Goal: Obtain resource: Download file/media

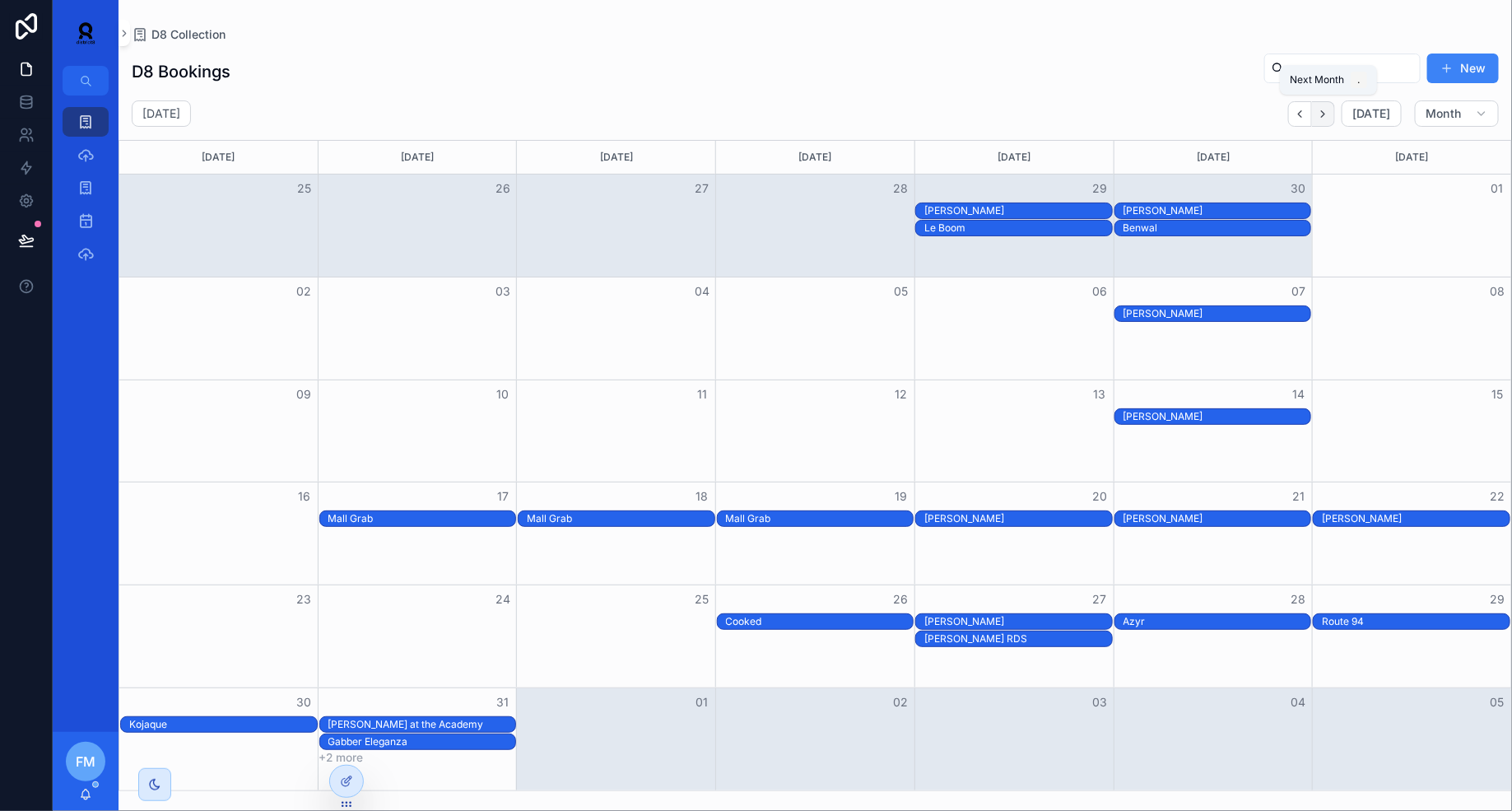
click at [1325, 109] on icon "Next" at bounding box center [1323, 114] width 13 height 13
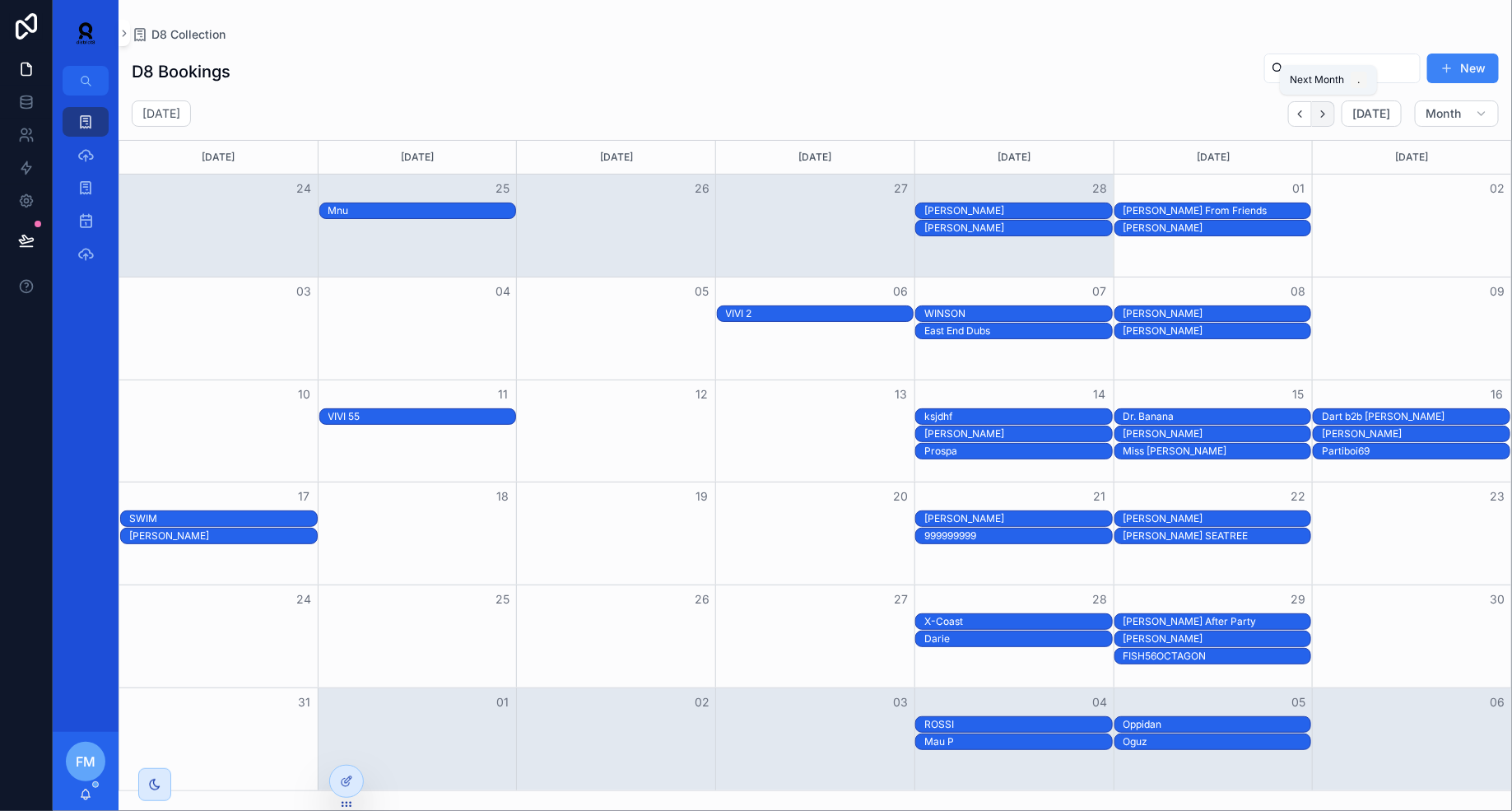
click at [1328, 111] on icon "Next" at bounding box center [1323, 114] width 13 height 13
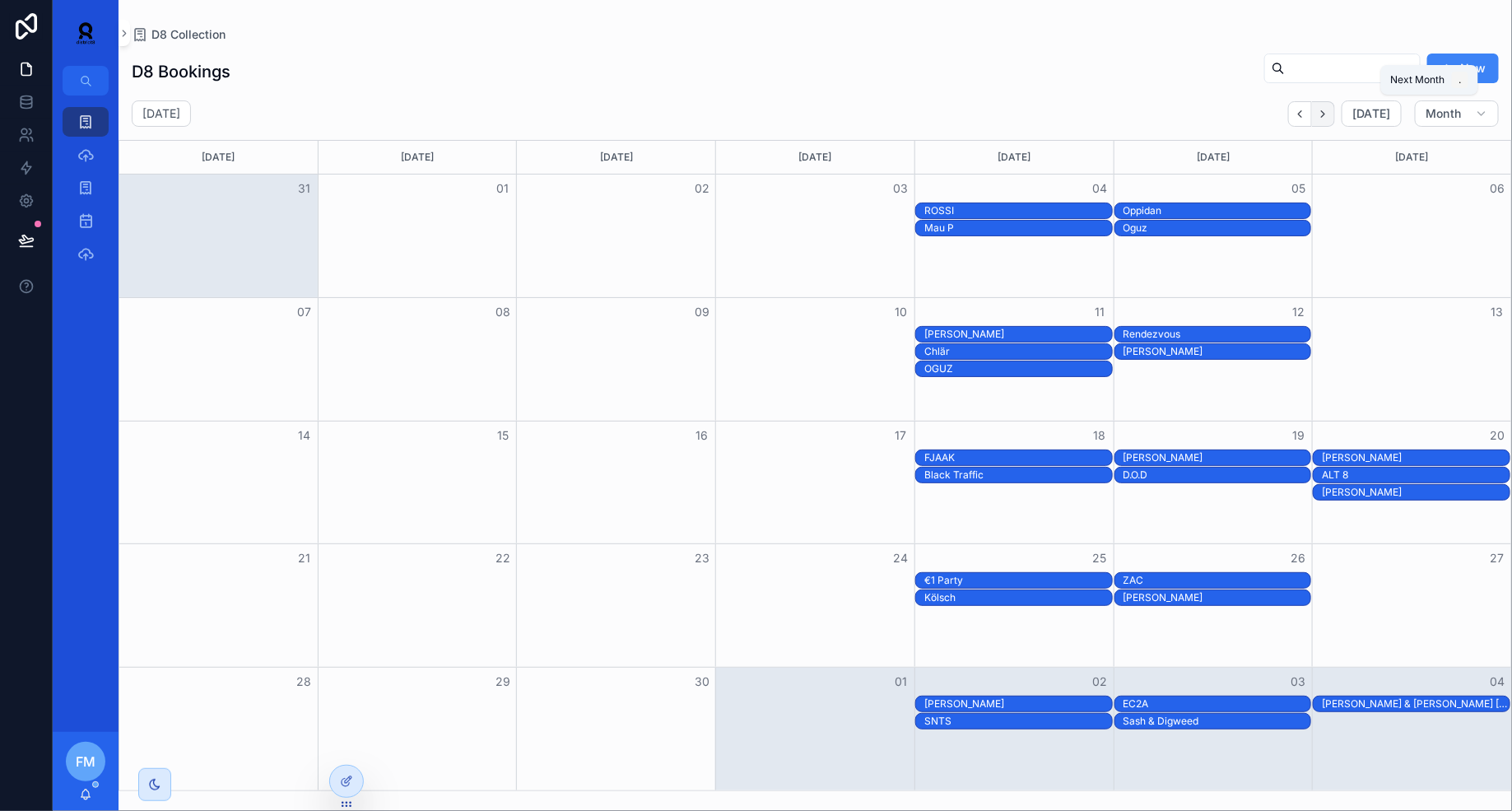
click at [1329, 114] on icon "Next" at bounding box center [1323, 114] width 13 height 13
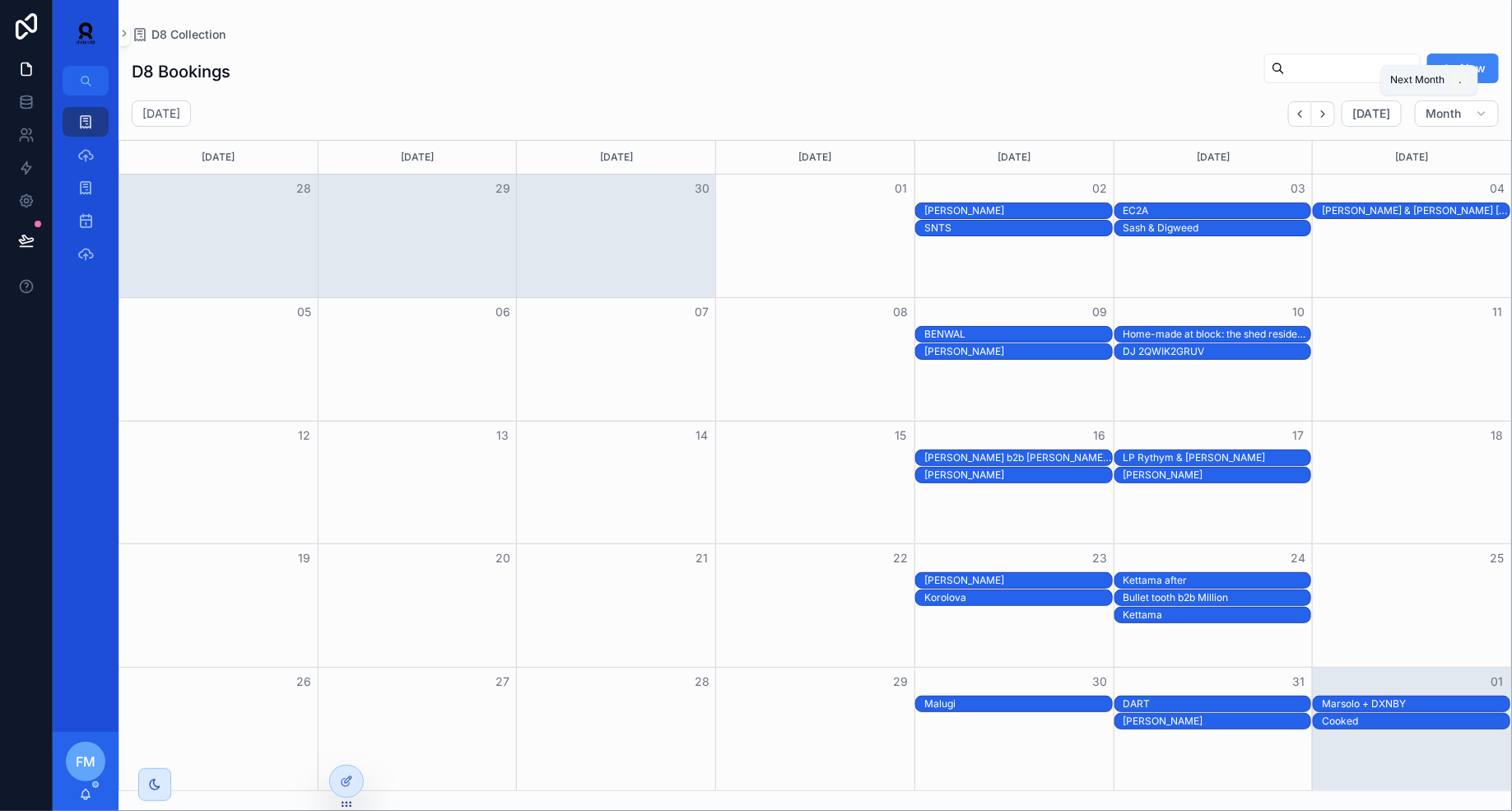
click at [1329, 114] on icon "Next" at bounding box center [1323, 114] width 13 height 13
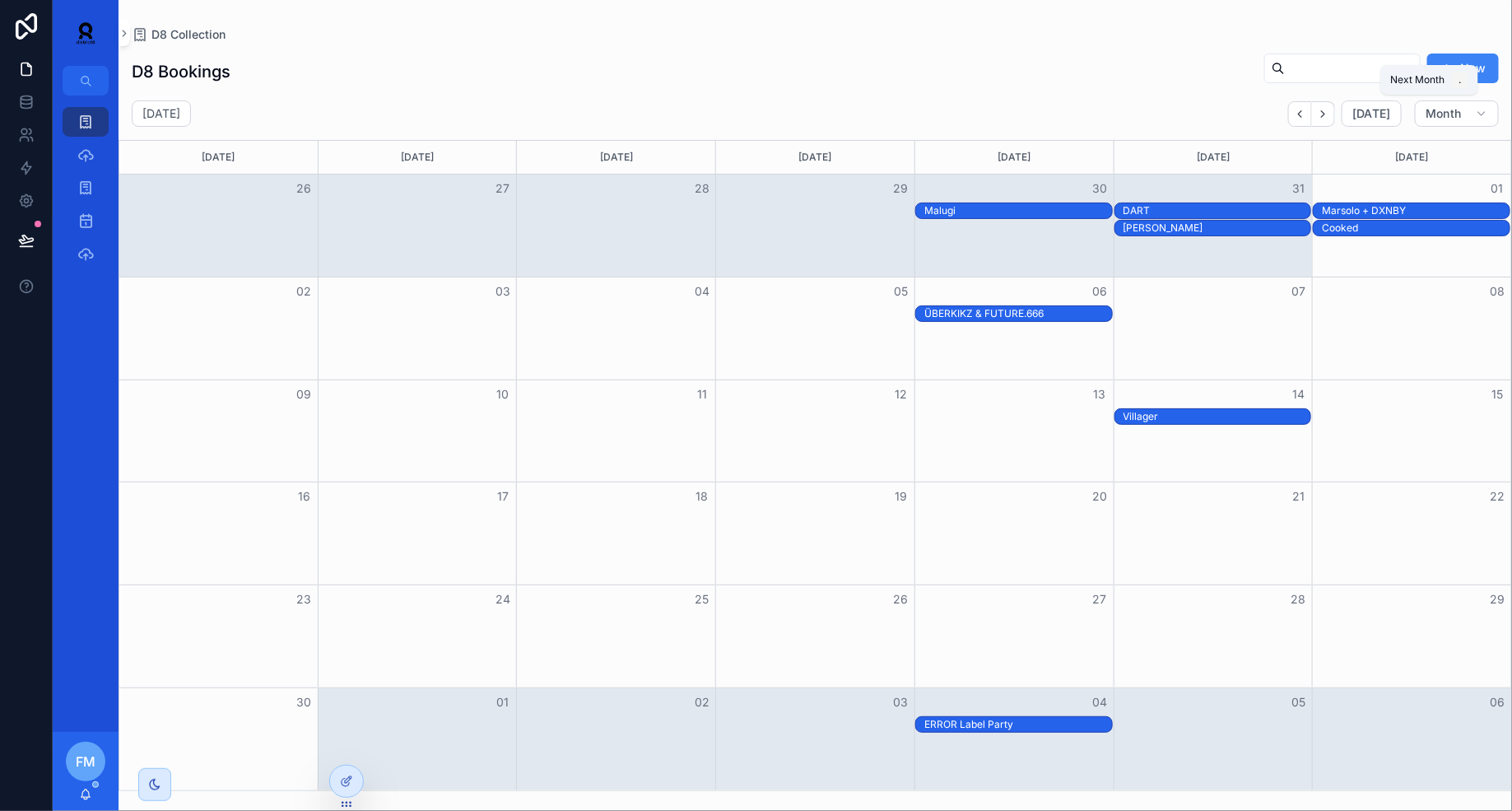
click at [1329, 114] on icon "Next" at bounding box center [1323, 114] width 13 height 13
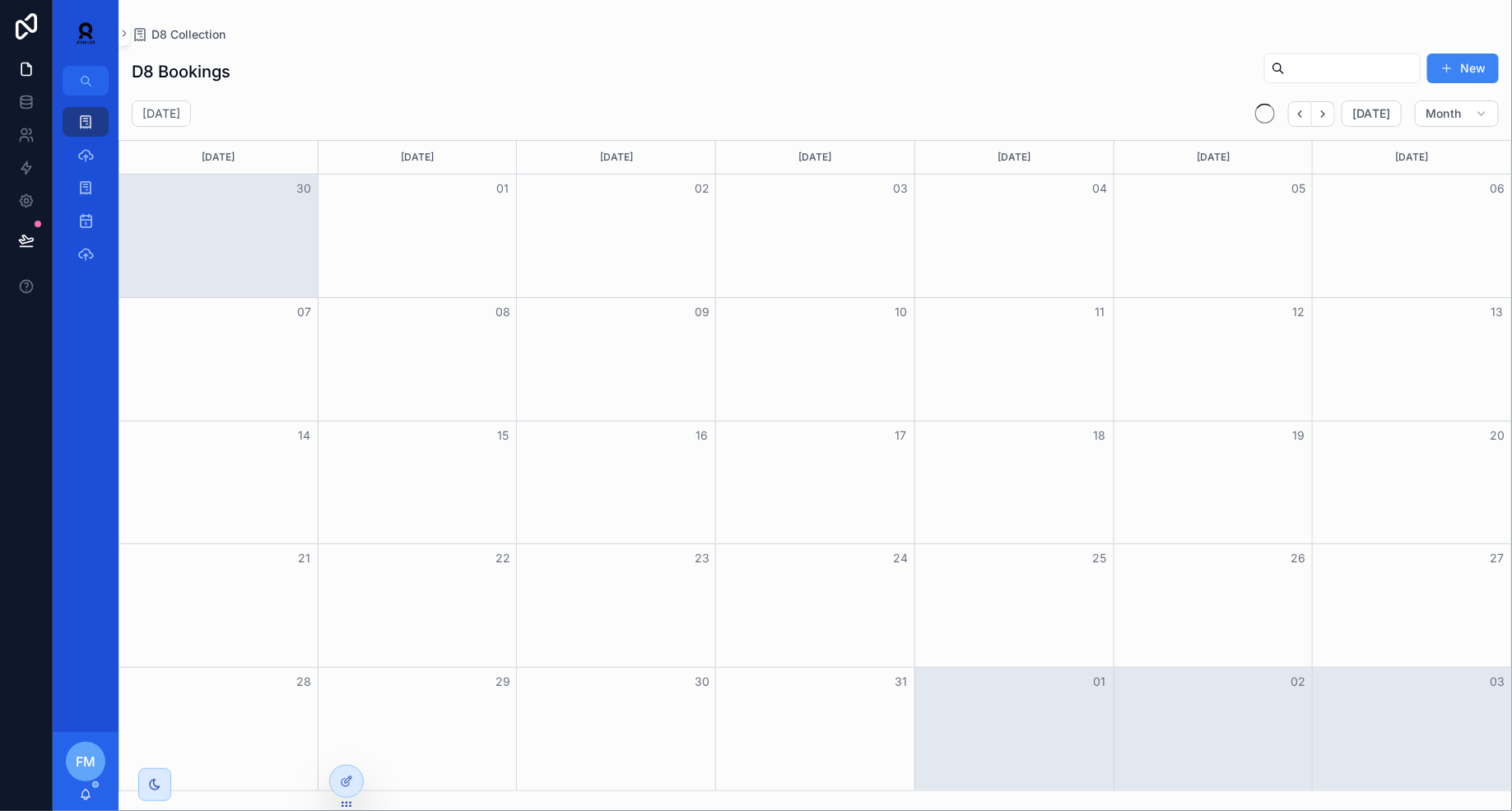
click at [1329, 114] on icon "Next" at bounding box center [1323, 114] width 13 height 13
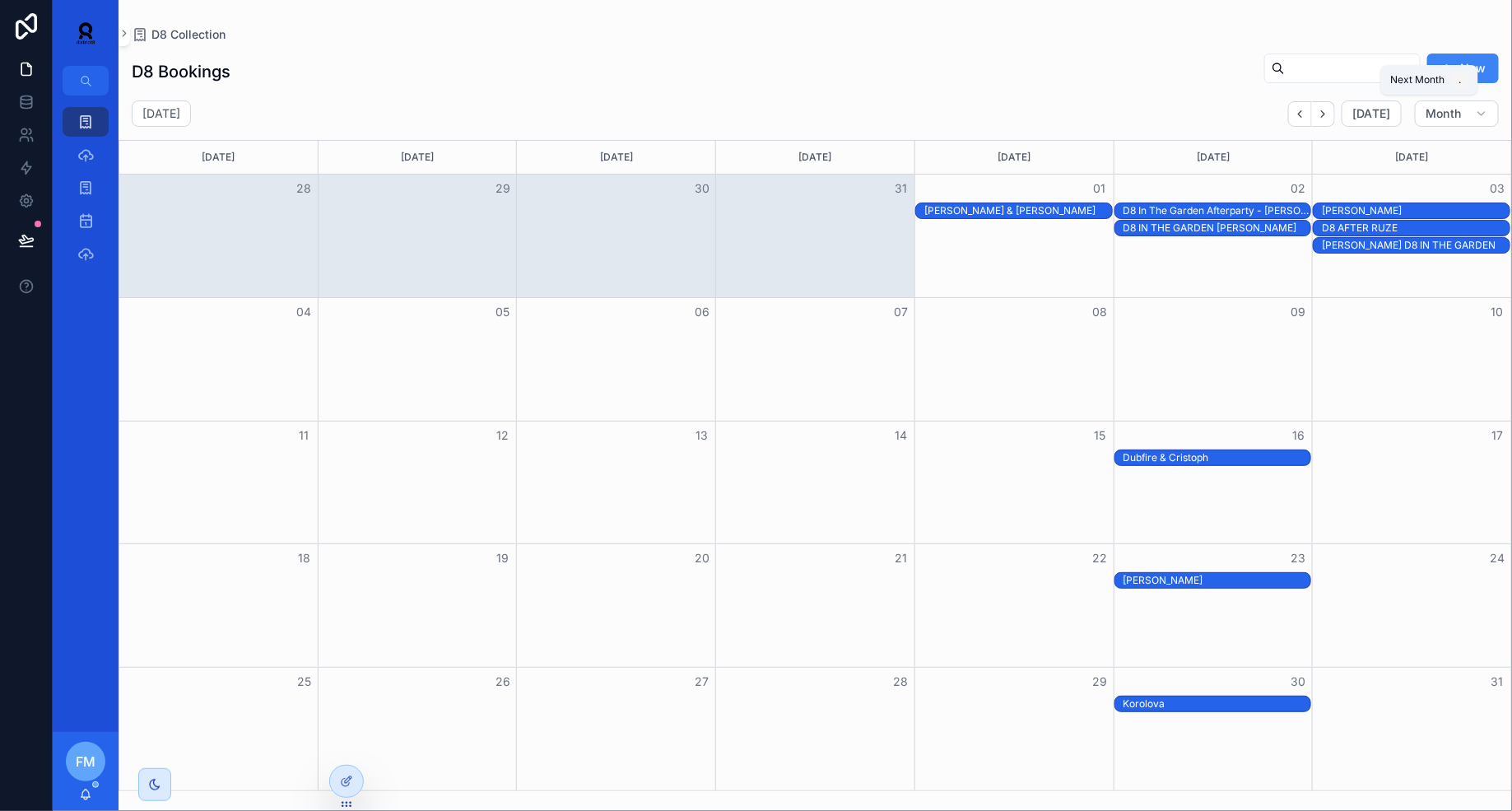
click at [1329, 114] on icon "Next" at bounding box center [1323, 114] width 13 height 13
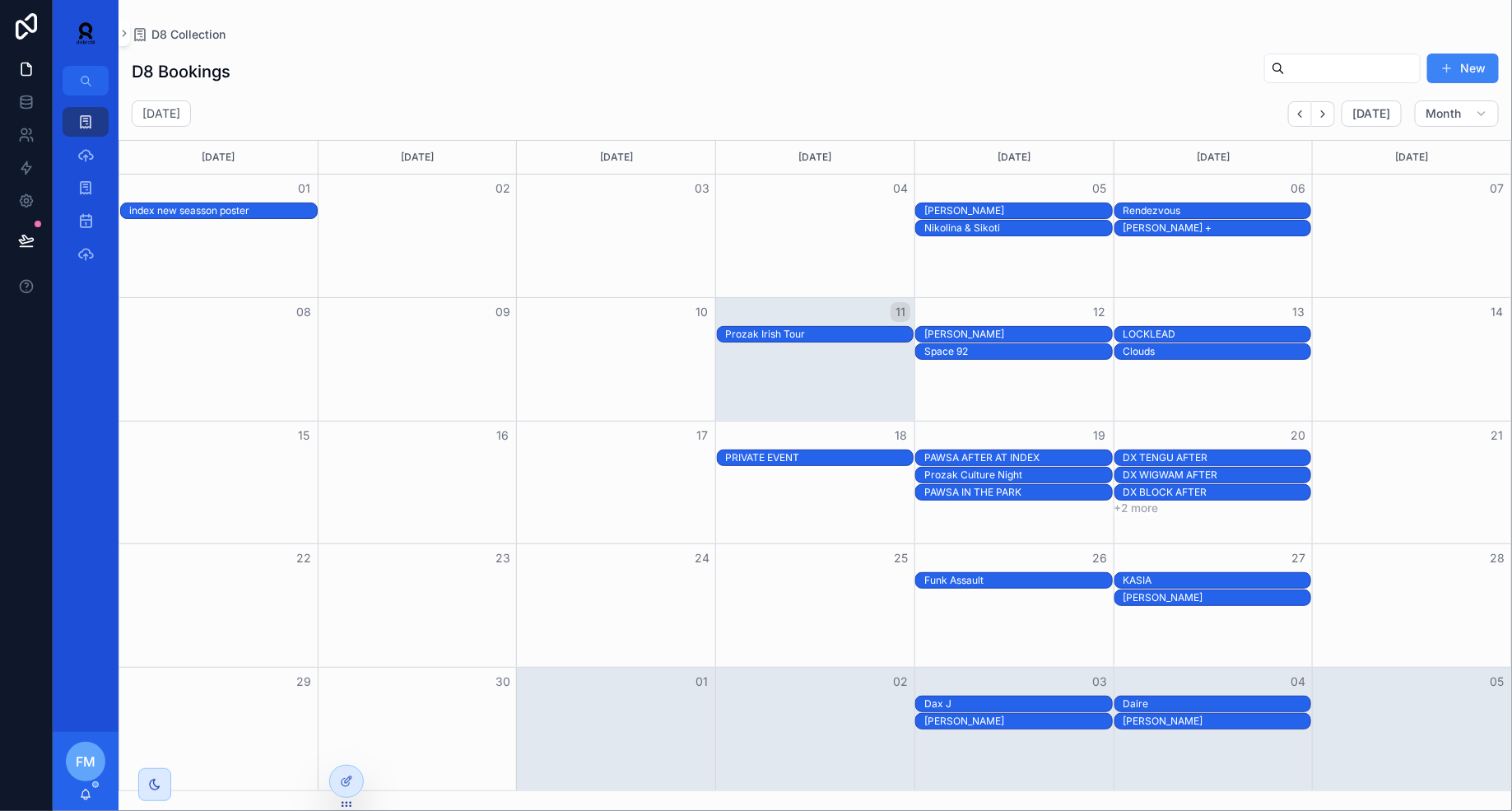
click at [998, 333] on div "[PERSON_NAME]" at bounding box center [1018, 334] width 187 height 14
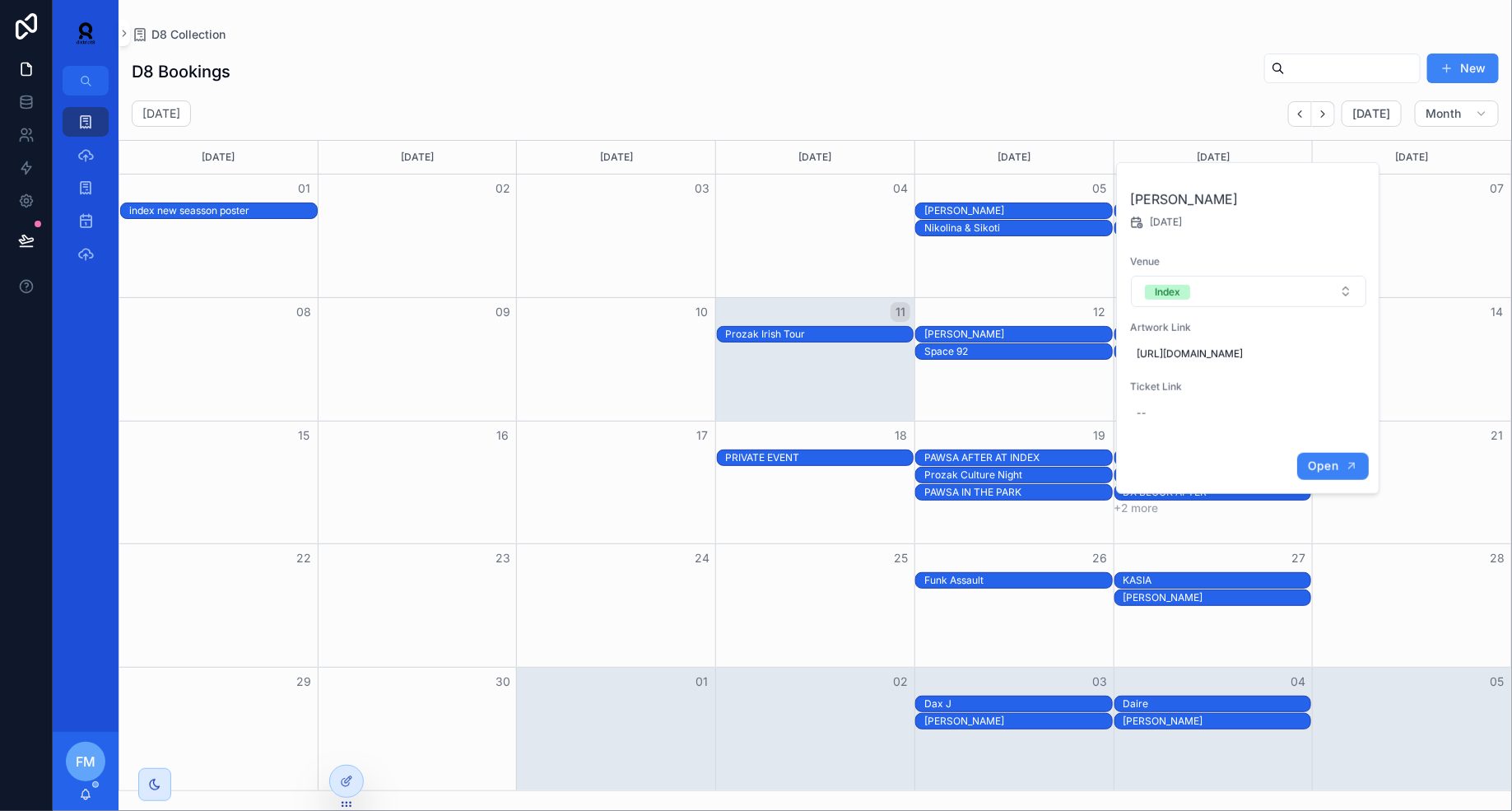
click at [1326, 473] on span "Open" at bounding box center [1323, 466] width 31 height 14
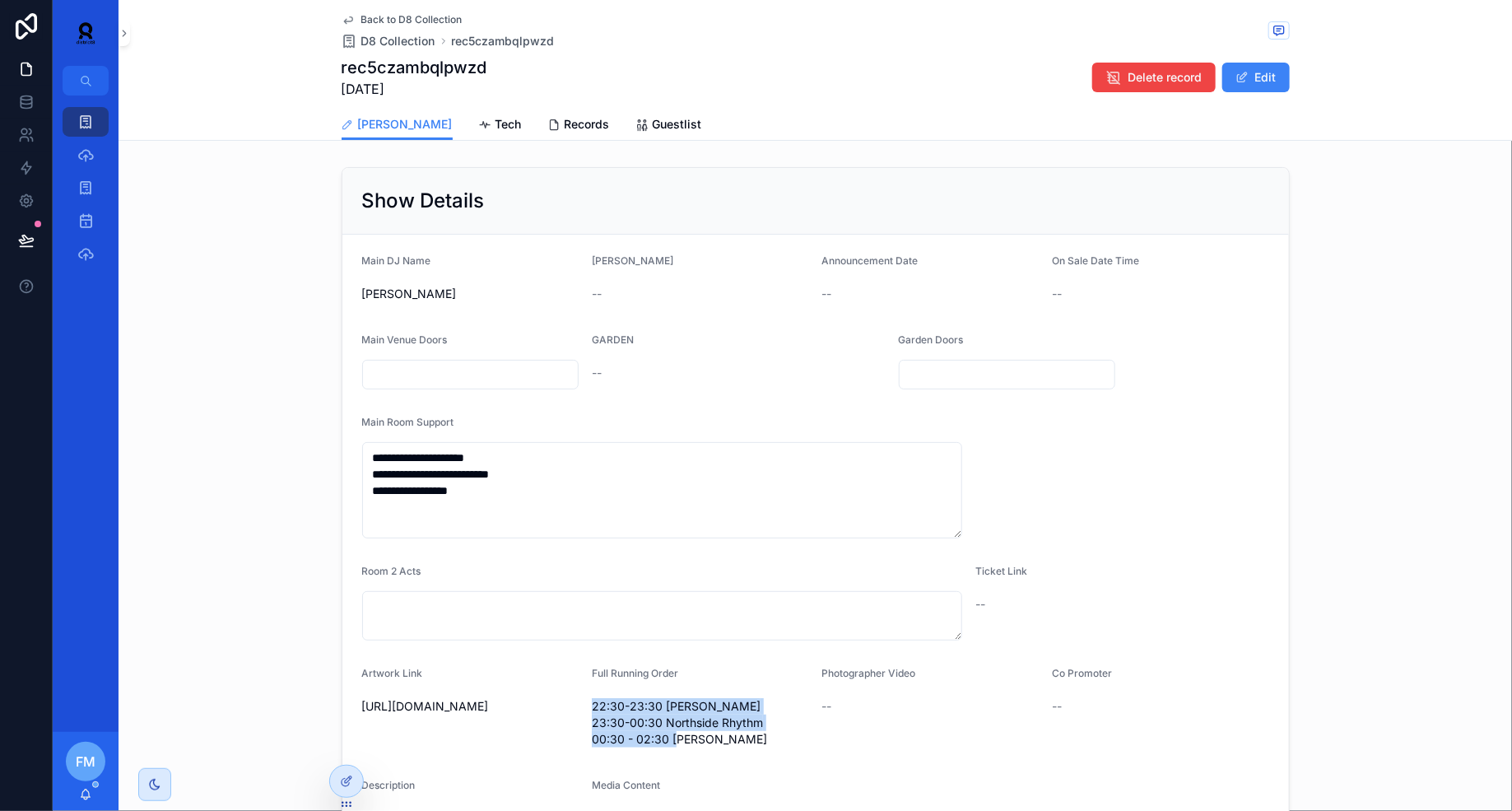
drag, startPoint x: 701, startPoint y: 737, endPoint x: 594, endPoint y: 687, distance: 118.1
click at [594, 689] on div "Full Running Order 22:30-23:30 [PERSON_NAME] 23:30-00:30 Northside Rhythm 00:30…" at bounding box center [700, 709] width 217 height 86
copy span "22:30-23:30 [PERSON_NAME] 23:30-00:30 Northside Rhythm 00:30 - 02:30 [PERSON_NA…"
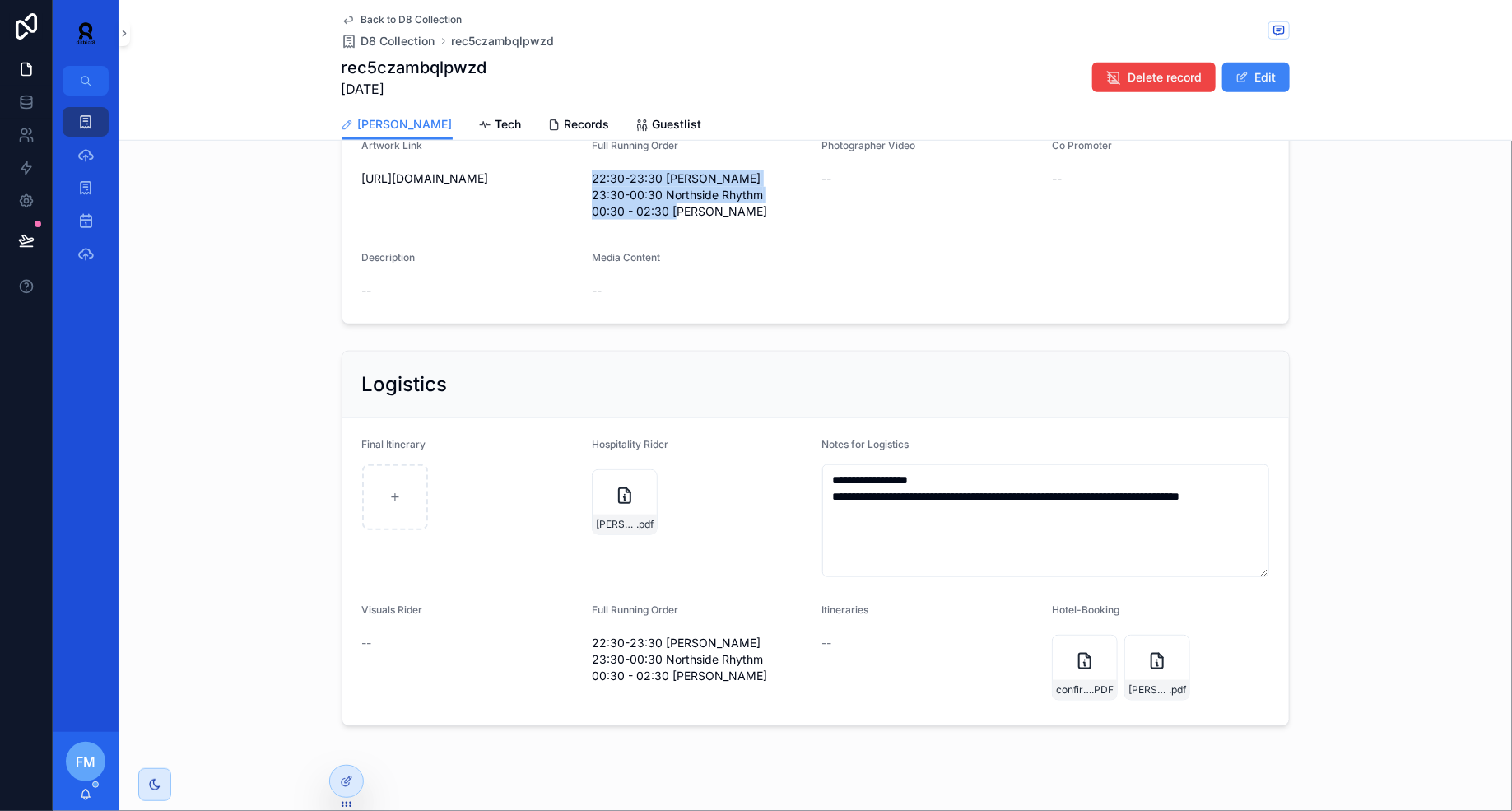
scroll to position [531, 0]
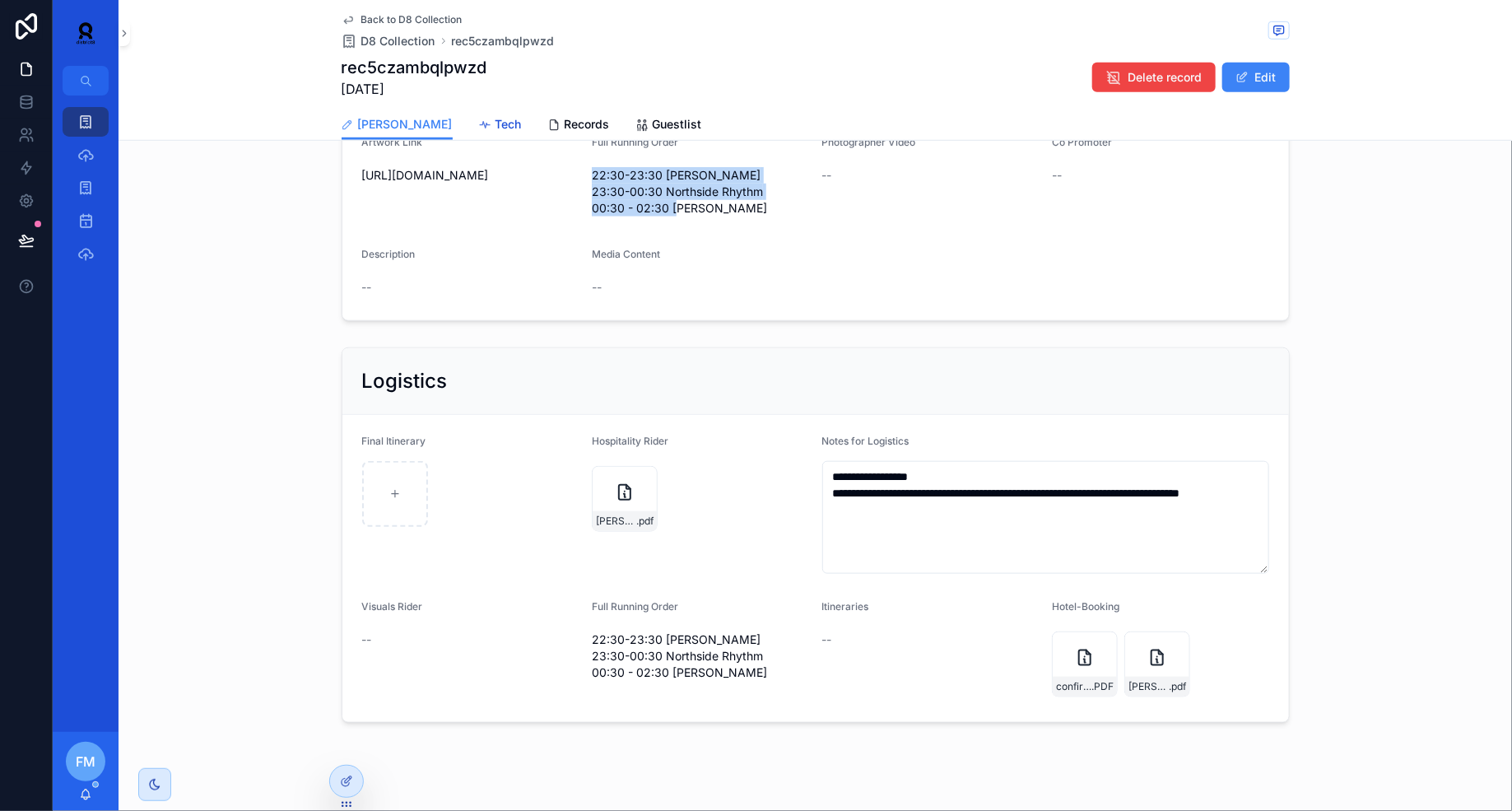
click at [479, 117] on div "Tech" at bounding box center [500, 124] width 42 height 16
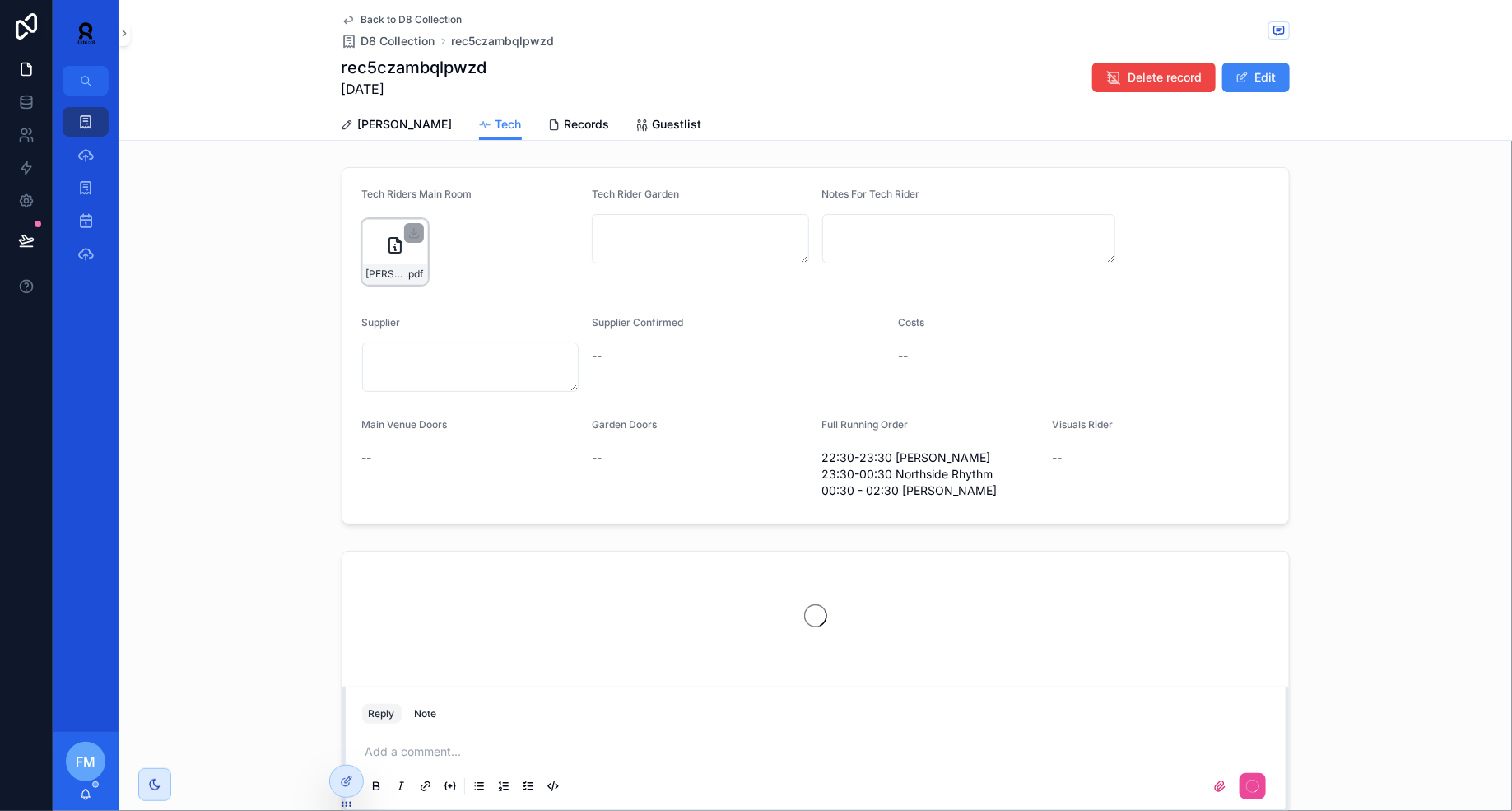
click at [383, 261] on div "[PERSON_NAME]-Tech-+-Hosp-Rider-2025 .pdf" at bounding box center [395, 252] width 66 height 66
